Goal: Information Seeking & Learning: Learn about a topic

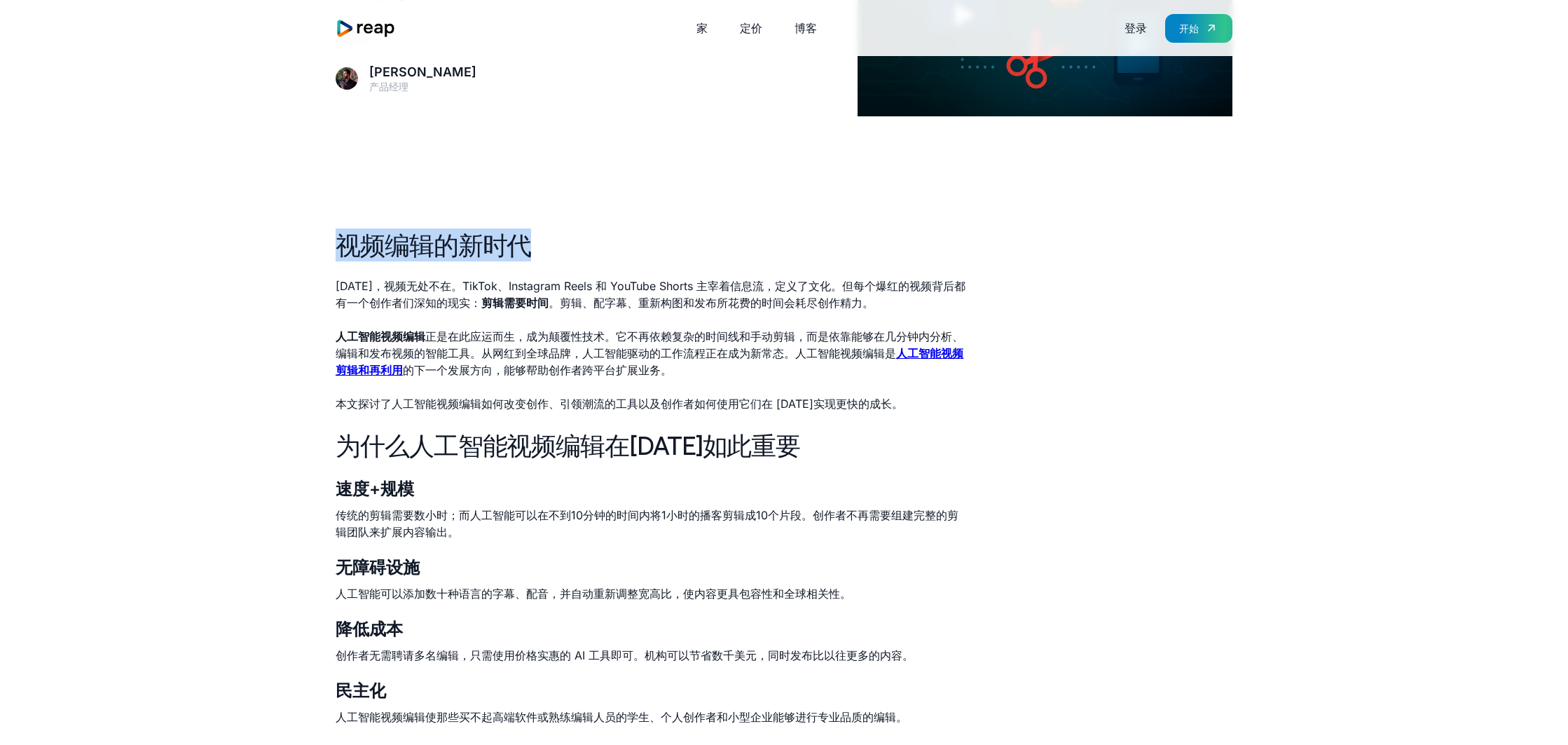
scroll to position [248, 0]
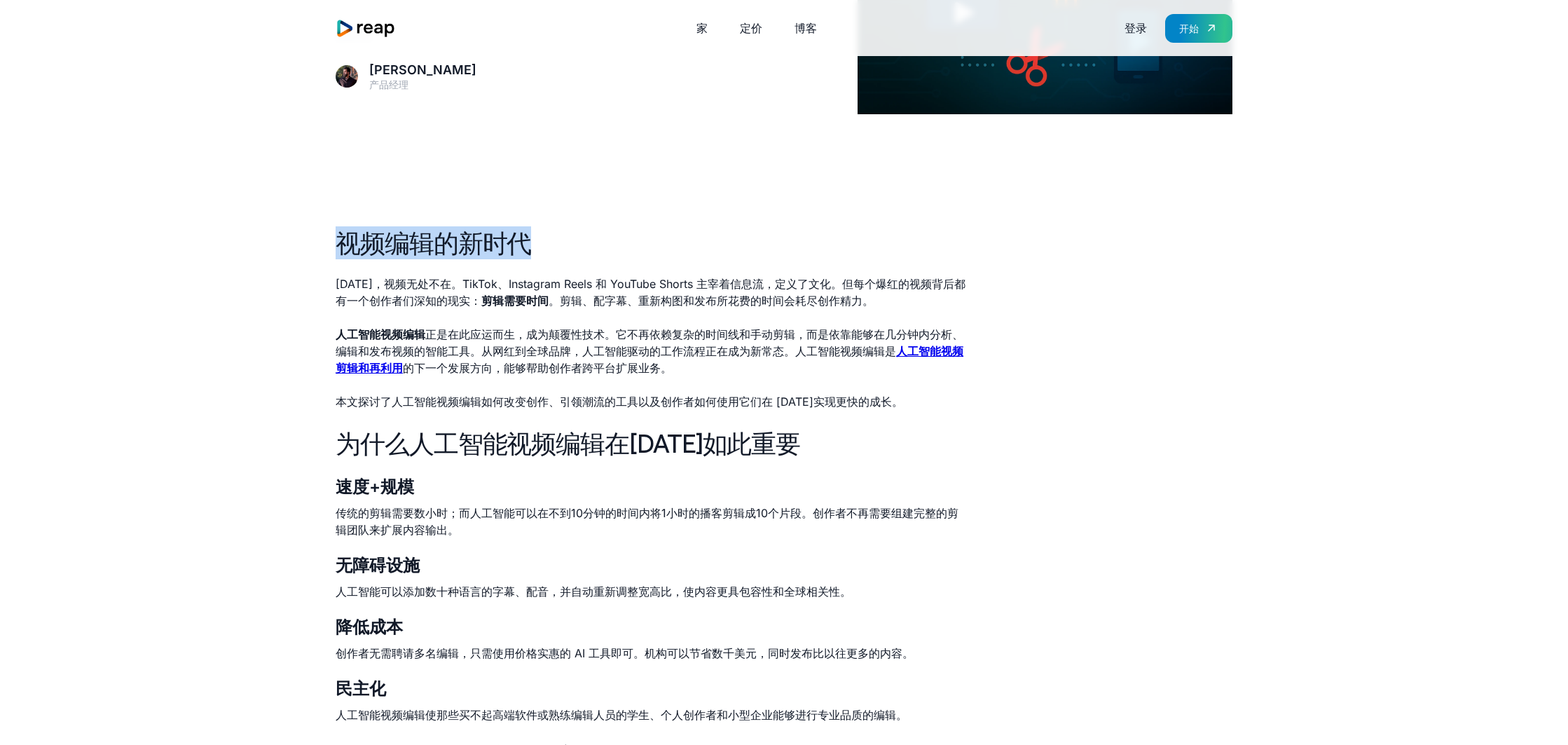
click at [554, 228] on h2 "视频编辑的新时代" at bounding box center [653, 243] width 634 height 33
drag, startPoint x: 563, startPoint y: 242, endPoint x: 318, endPoint y: 230, distance: 245.3
copy font "视频编辑的新时代"
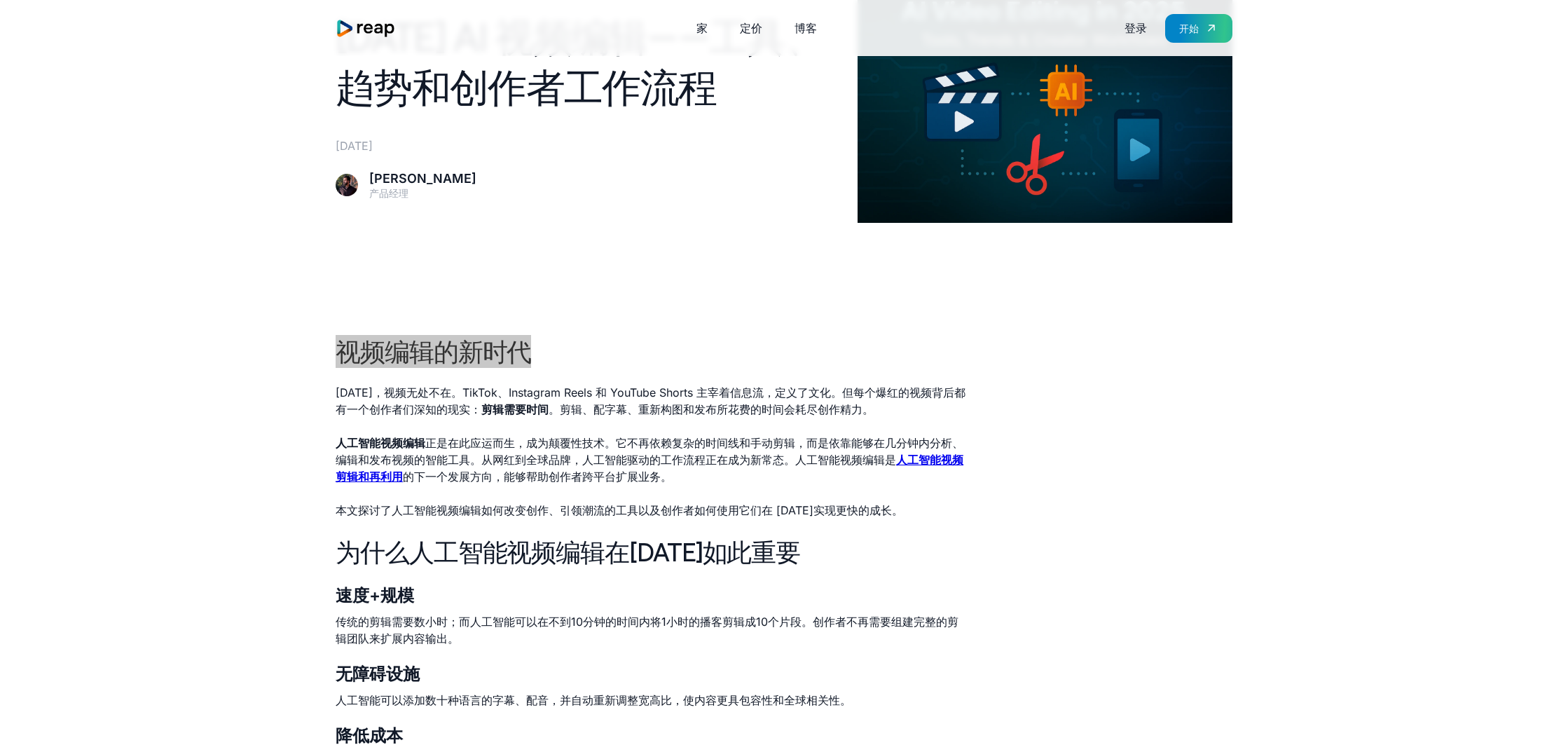
scroll to position [0, 0]
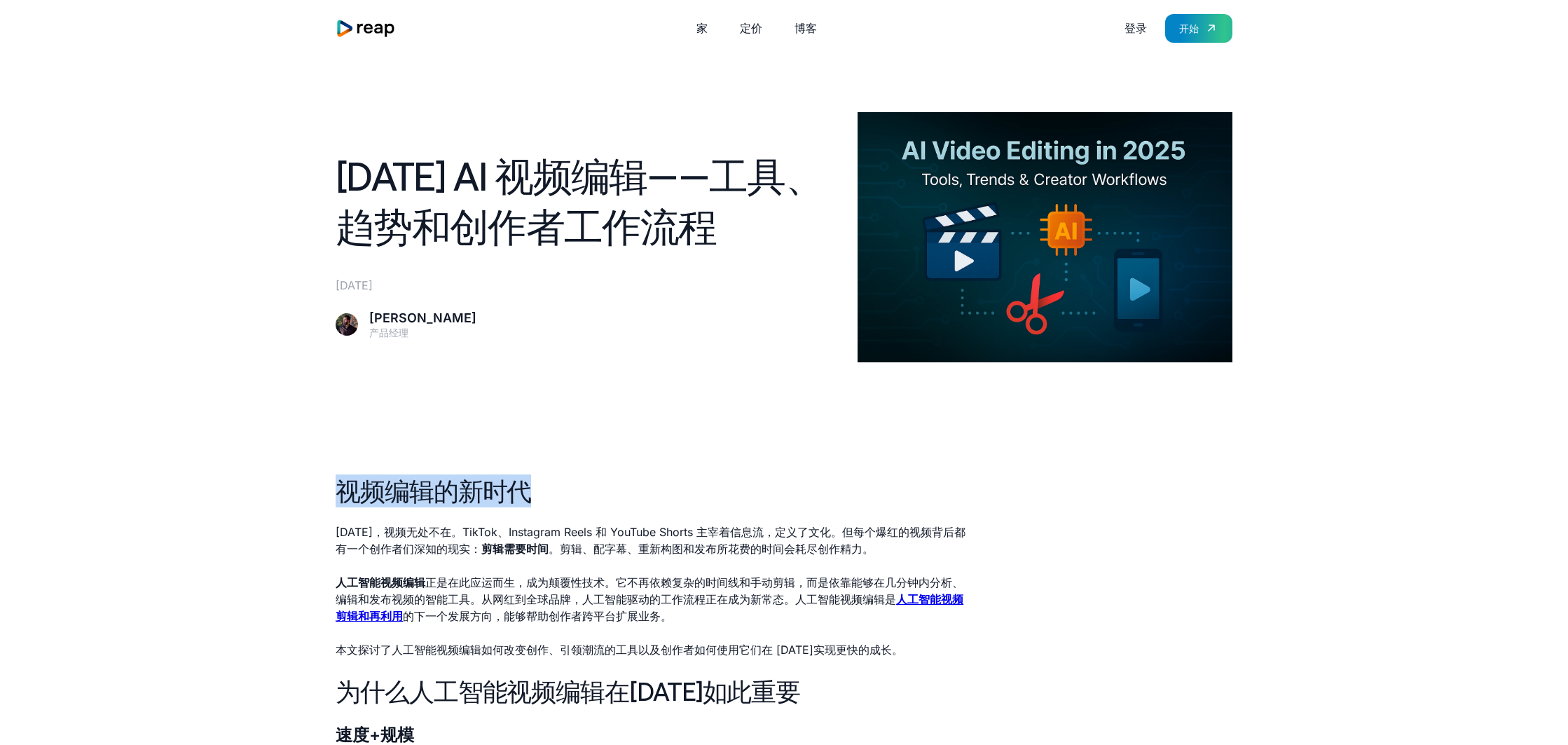
click at [1076, 262] on img at bounding box center [1045, 237] width 375 height 250
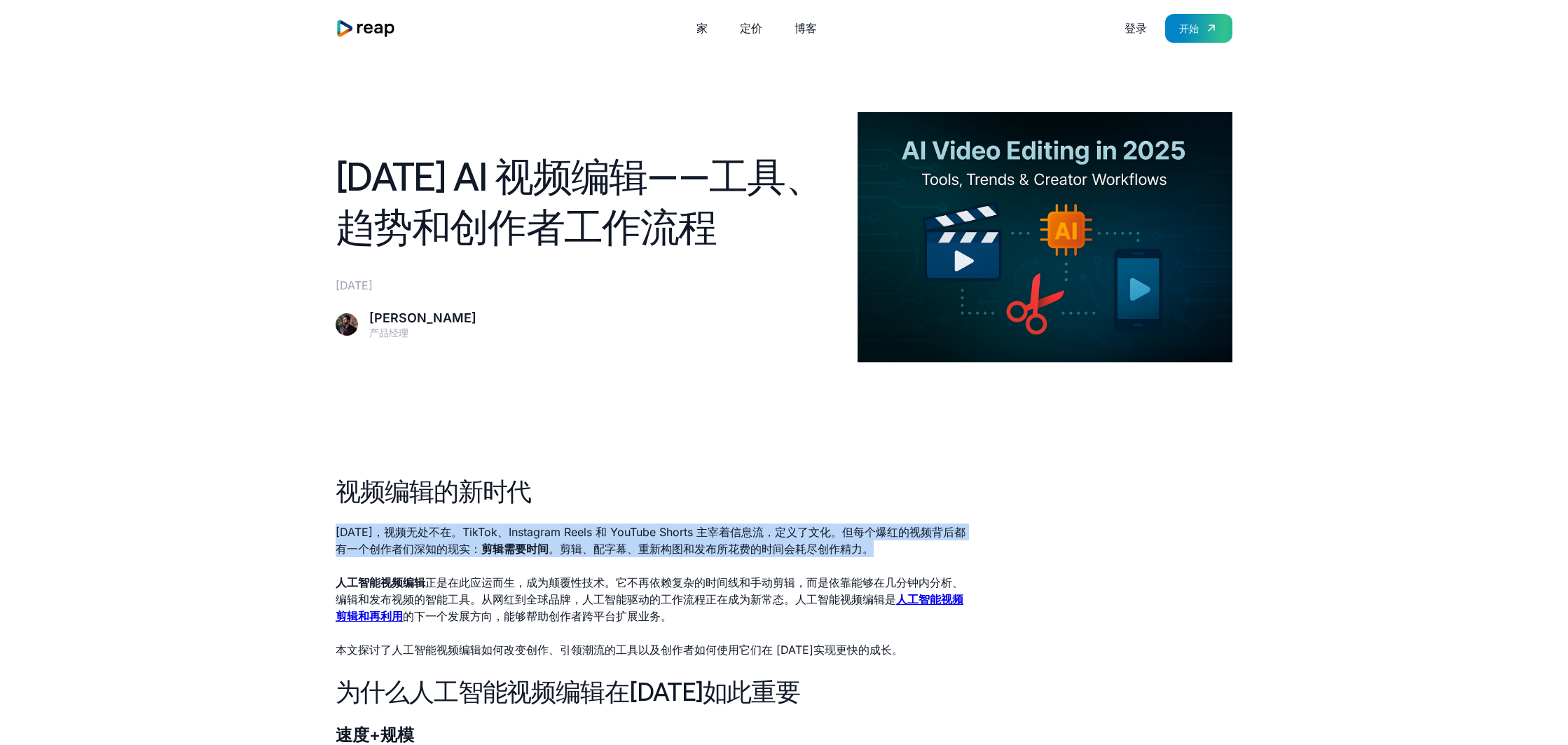
drag, startPoint x: 336, startPoint y: 518, endPoint x: 928, endPoint y: 565, distance: 593.9
copy p "[DATE]，视频无处不在。TikTok、Instagram Reels 和 YouTube Shorts 主宰着信息流，定义了文化。但每个爆红的视频背后都有…"
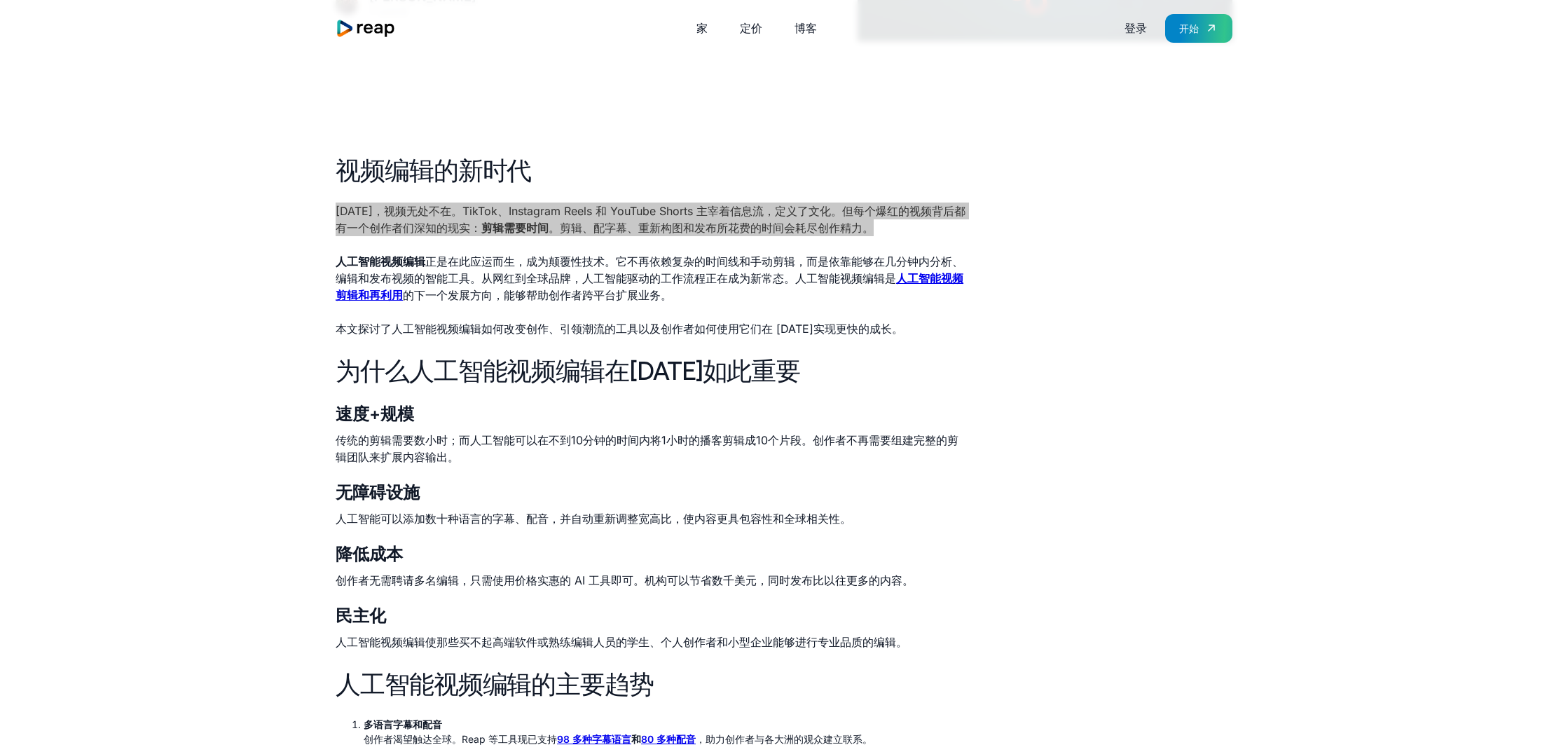
scroll to position [329, 0]
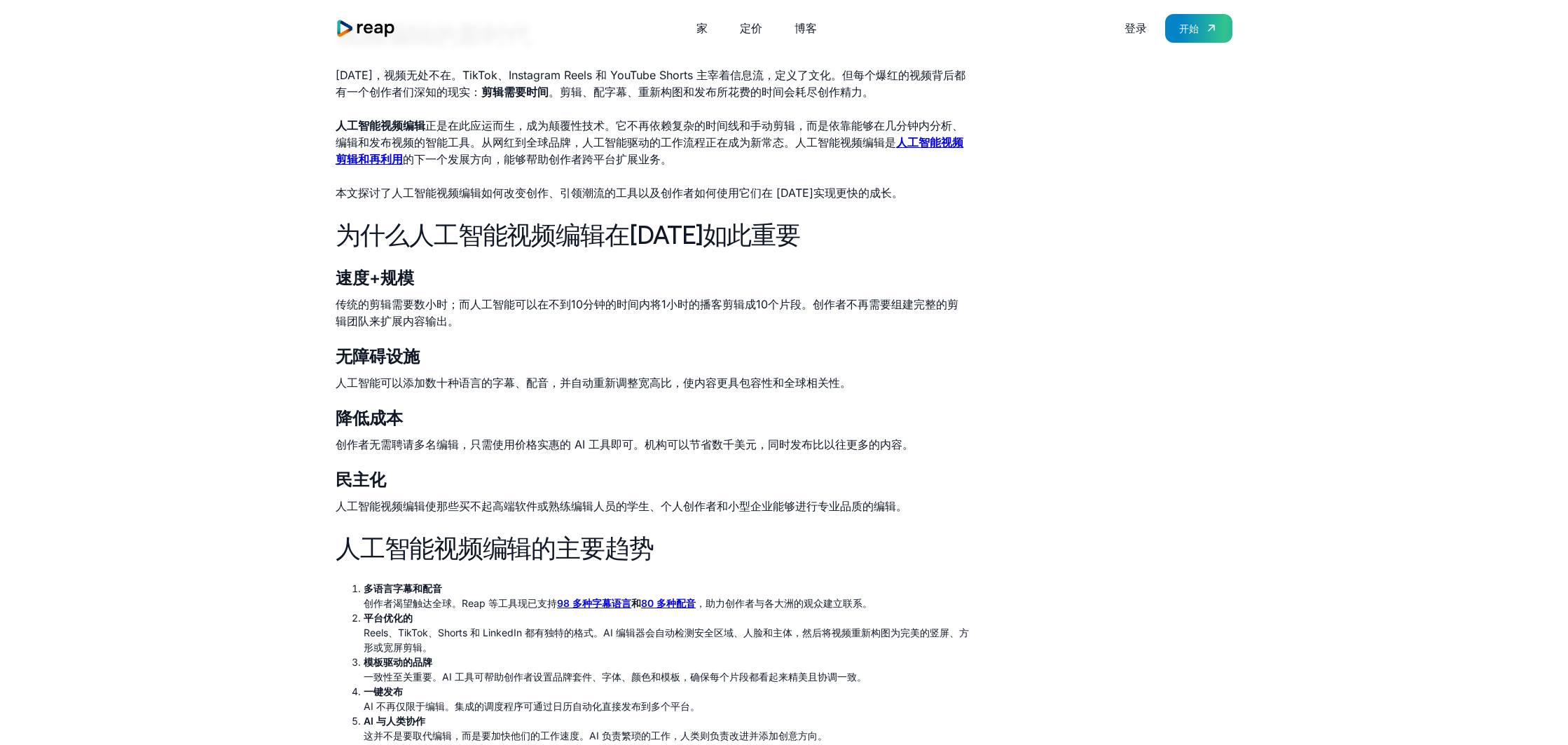
scroll to position [483, 0]
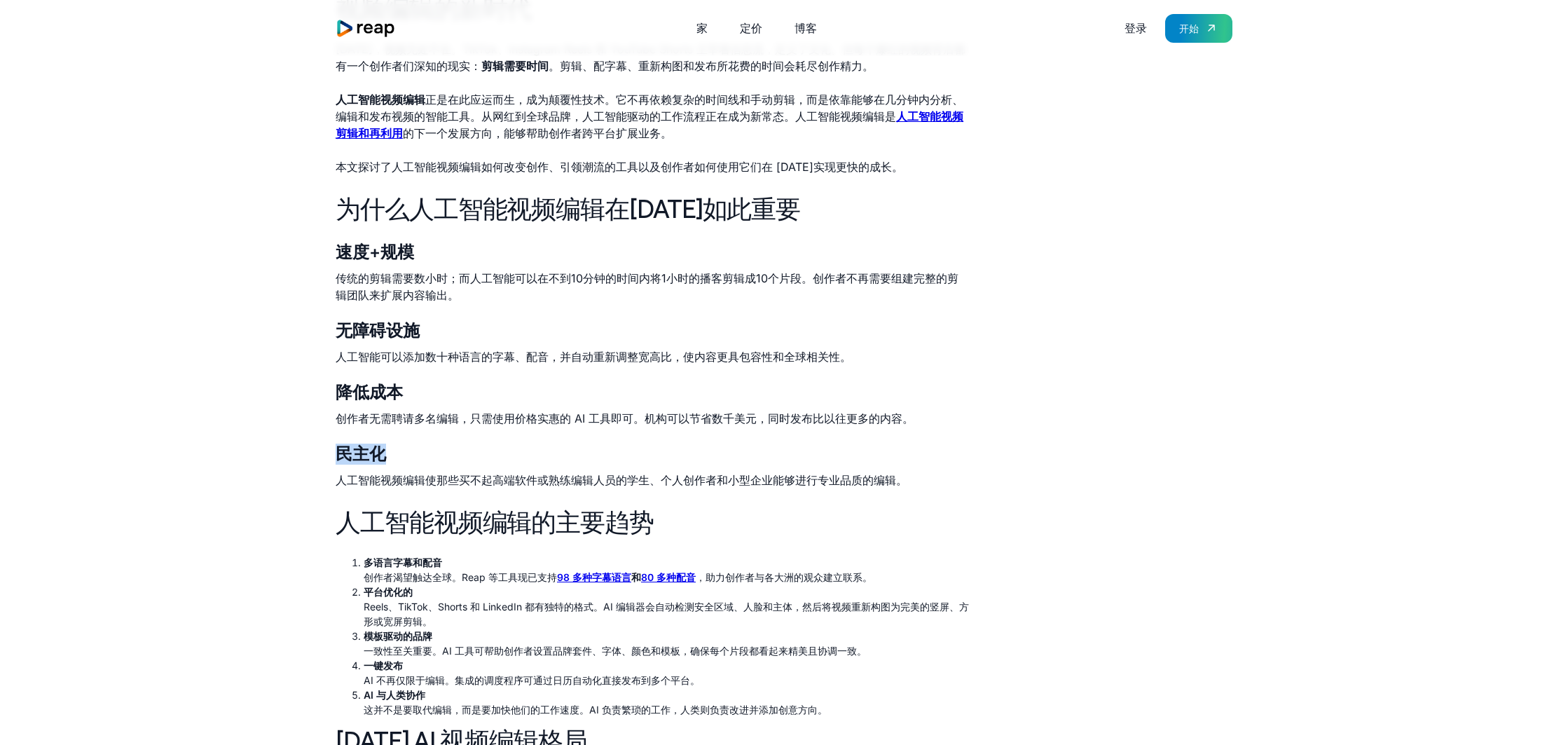
drag, startPoint x: 406, startPoint y: 452, endPoint x: 316, endPoint y: 445, distance: 90.3
copy font "民主化"
drag, startPoint x: 326, startPoint y: 248, endPoint x: 481, endPoint y: 256, distance: 155.2
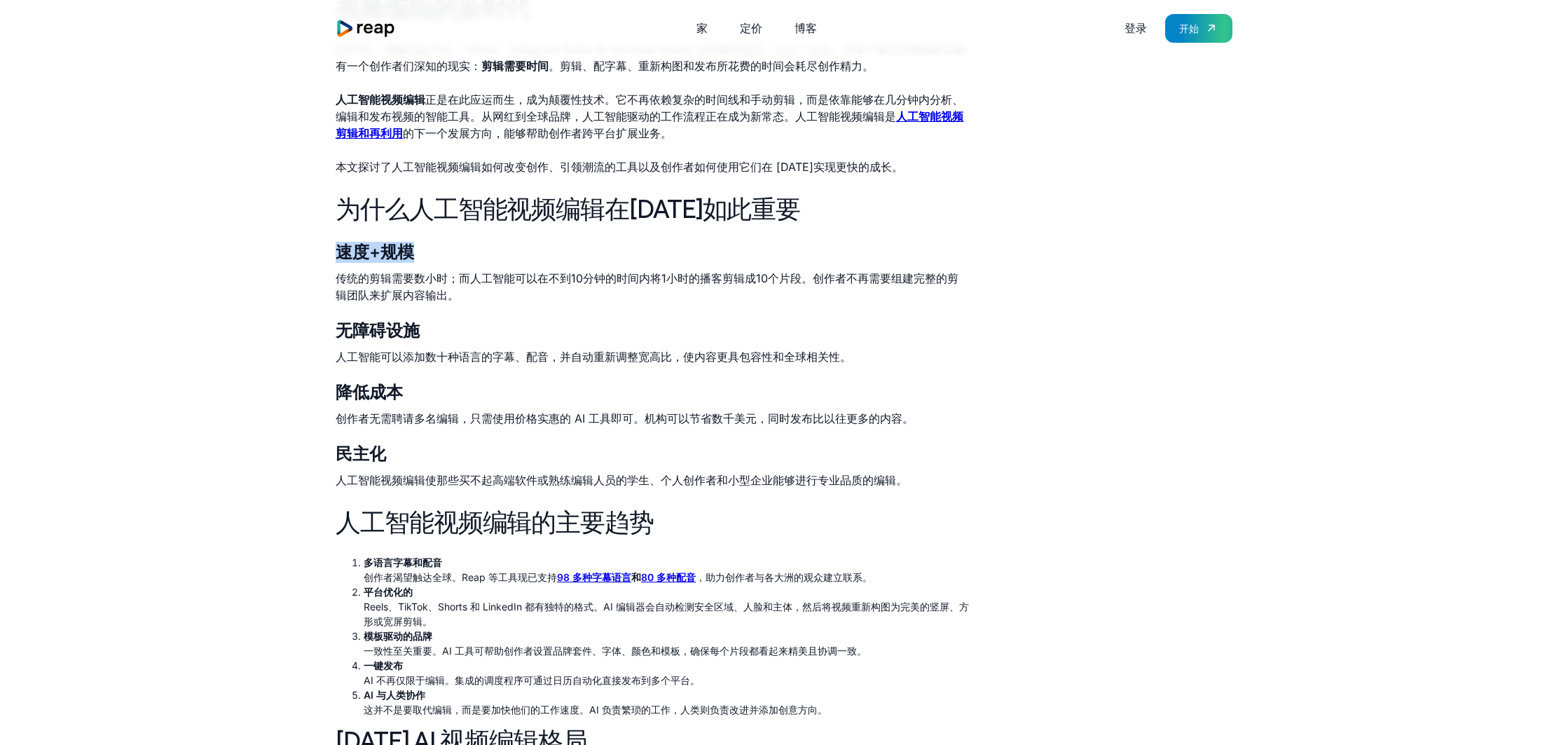
copy font "速度+规模"
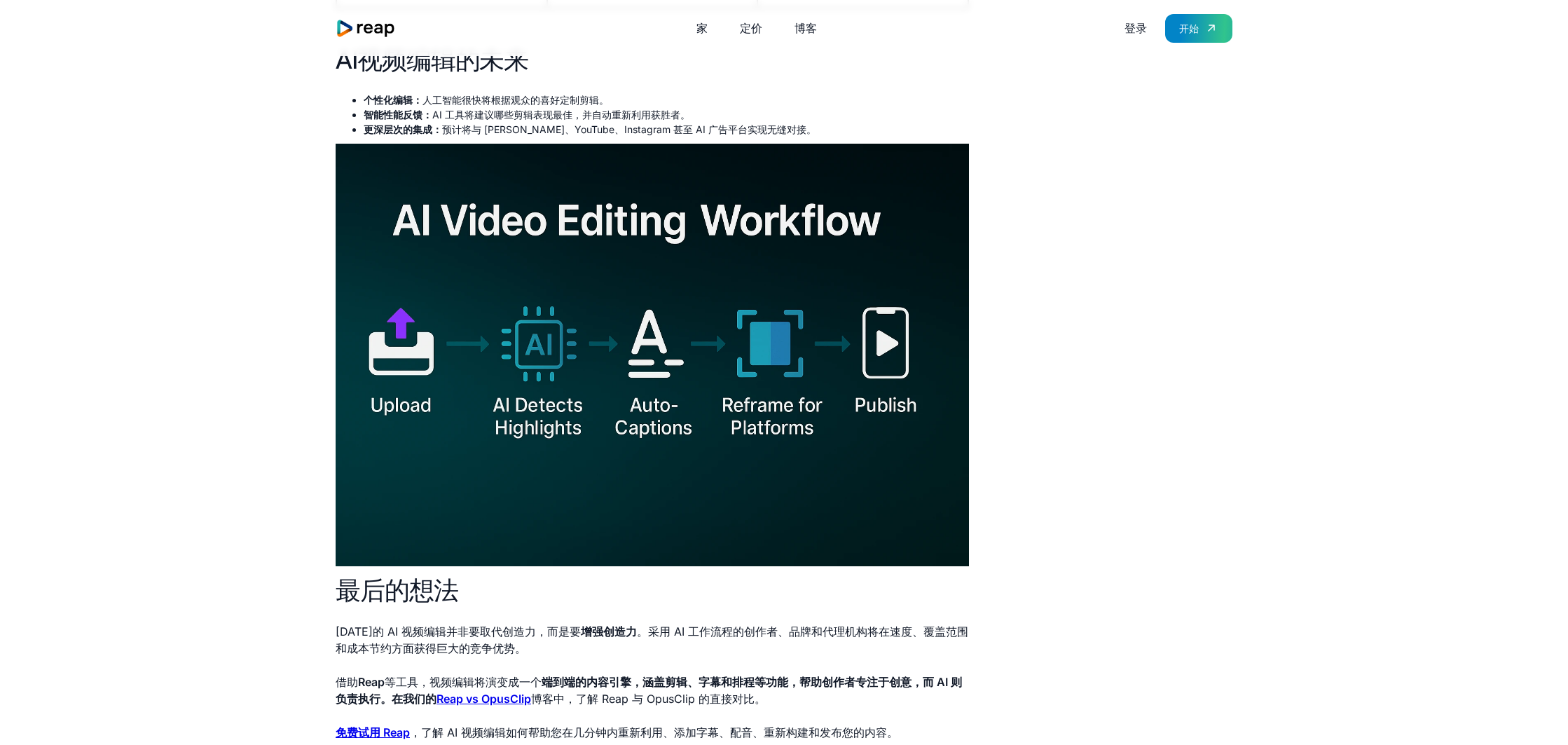
scroll to position [1955, 0]
